Goal: Task Accomplishment & Management: Manage account settings

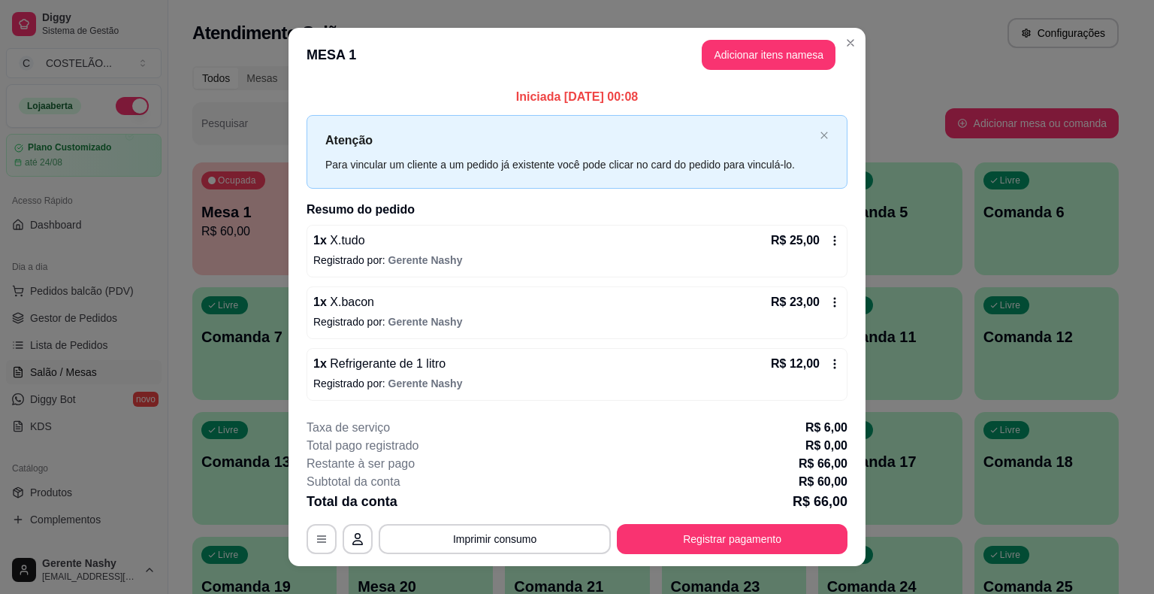
click at [890, 45] on div "Atendimento Salão Configurações" at bounding box center [655, 33] width 927 height 30
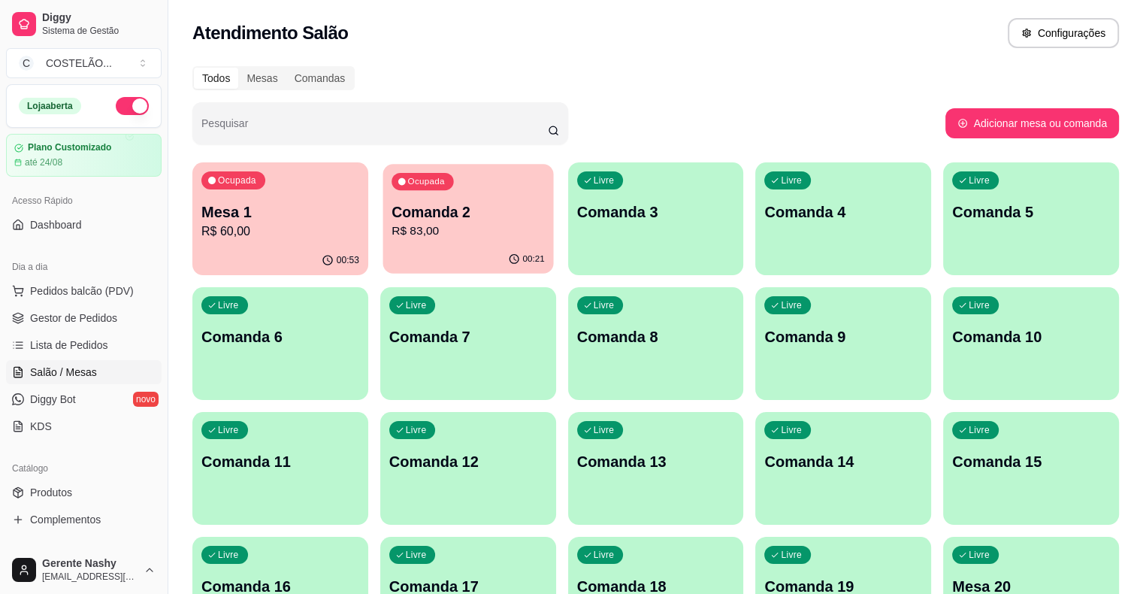
click at [445, 228] on p "R$ 83,00" at bounding box center [468, 230] width 153 height 17
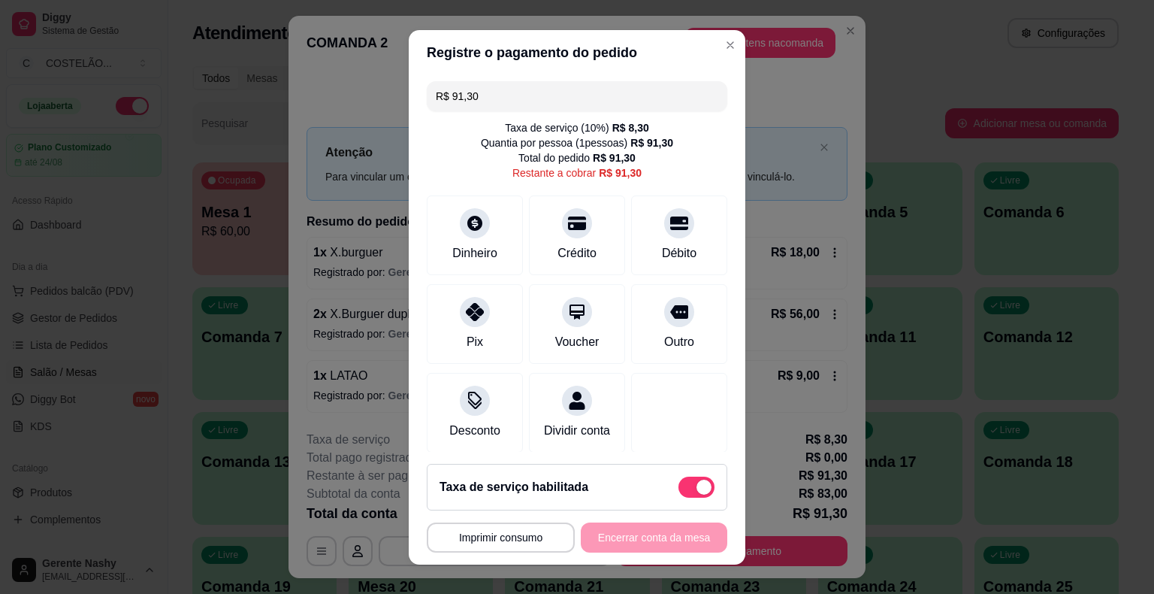
click at [679, 493] on span at bounding box center [697, 486] width 36 height 21
click at [678, 493] on input "checkbox" at bounding box center [683, 494] width 10 height 10
checkbox input "true"
type input "R$ 83,00"
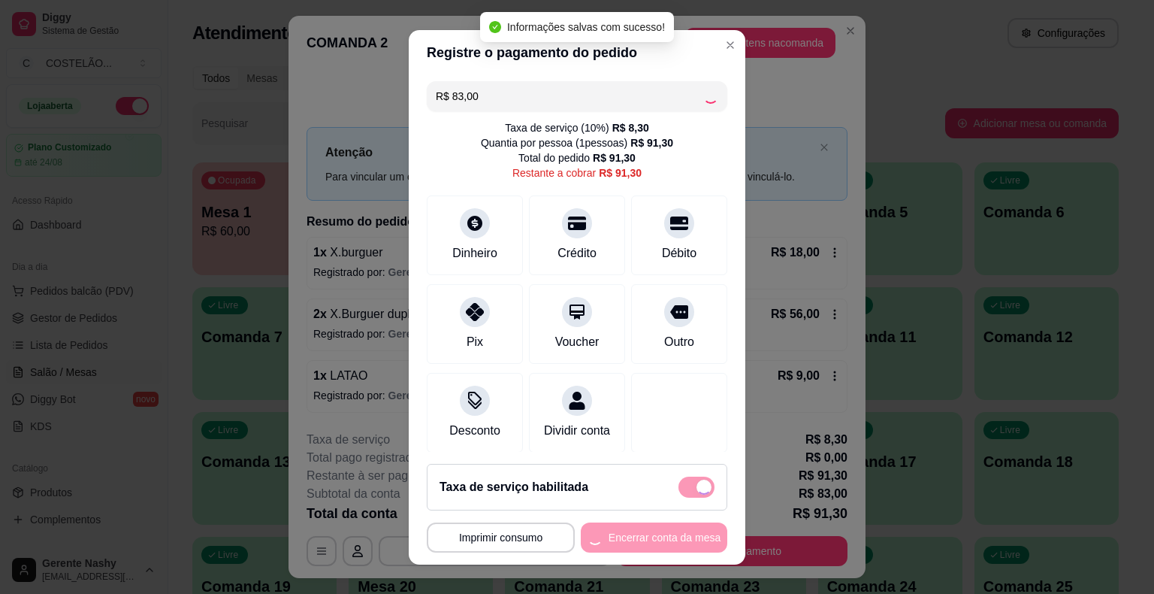
checkbox input "false"
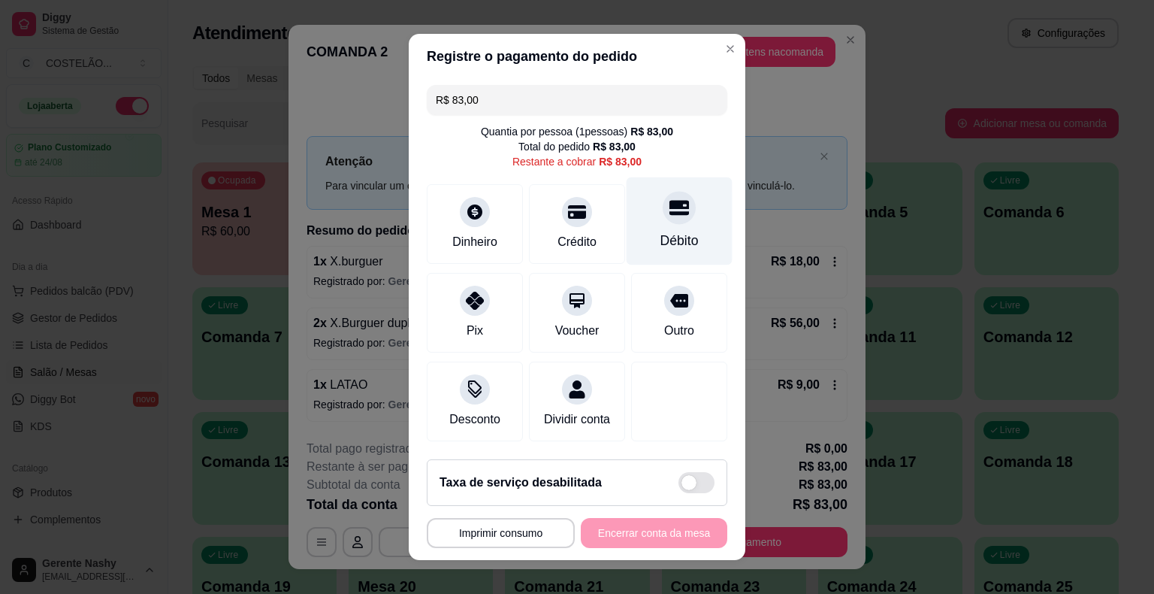
click at [664, 224] on div at bounding box center [679, 207] width 33 height 33
type input "R$ 0,00"
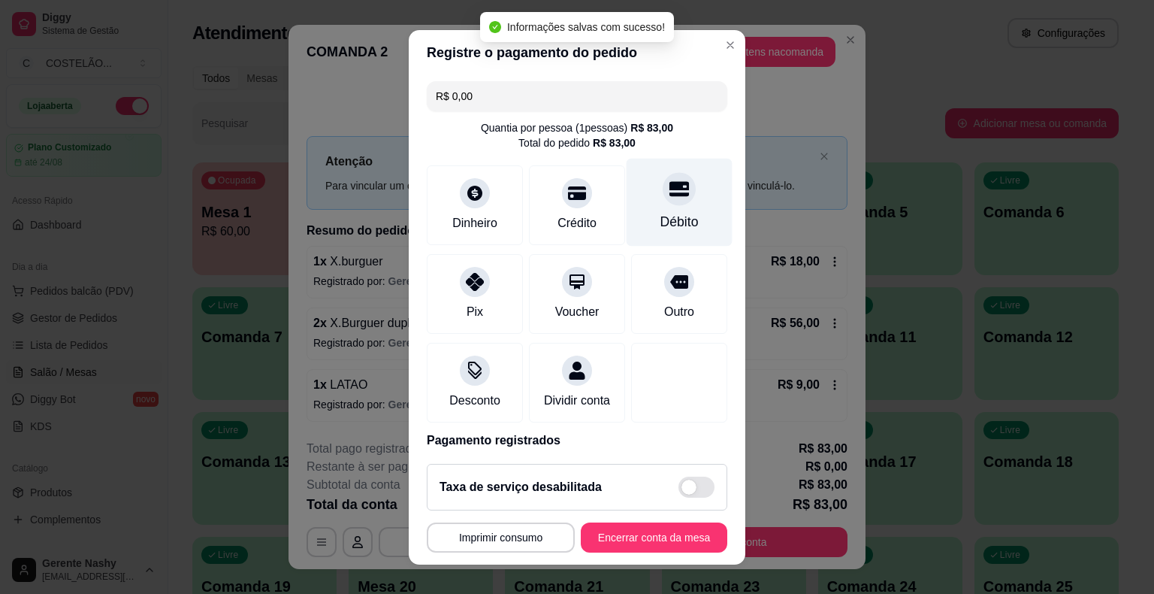
click at [622, 543] on button "Encerrar conta da mesa" at bounding box center [654, 537] width 147 height 30
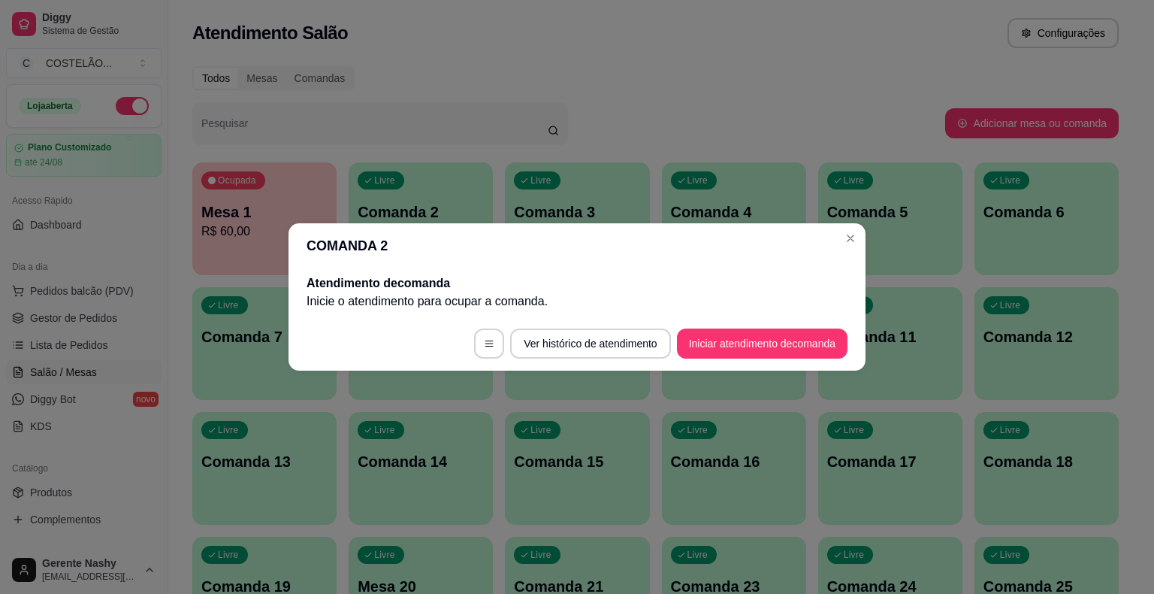
click at [845, 240] on div "Livre Comanda 5" at bounding box center [890, 209] width 144 height 95
